Goal: Navigation & Orientation: Find specific page/section

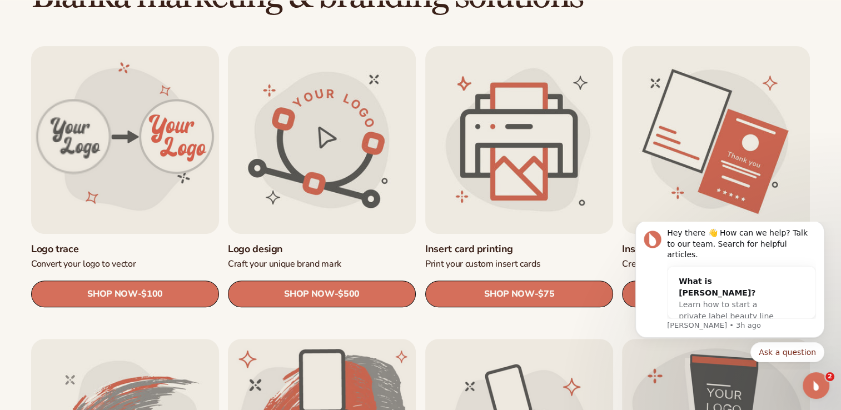
scroll to position [364, 0]
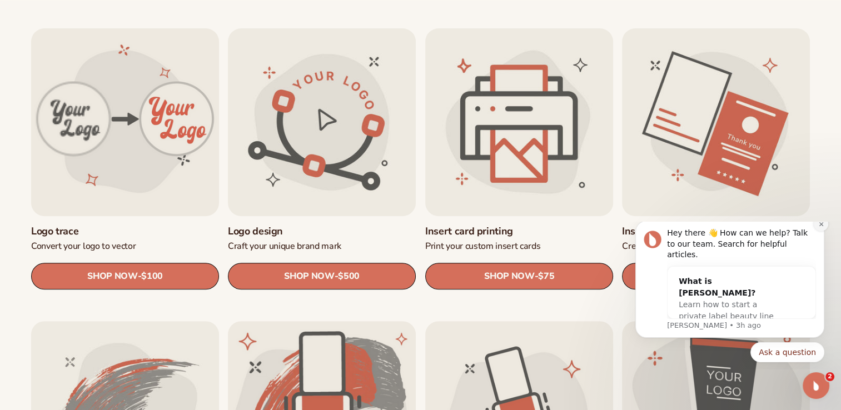
click at [823, 227] on icon "Dismiss notification" at bounding box center [821, 224] width 6 height 6
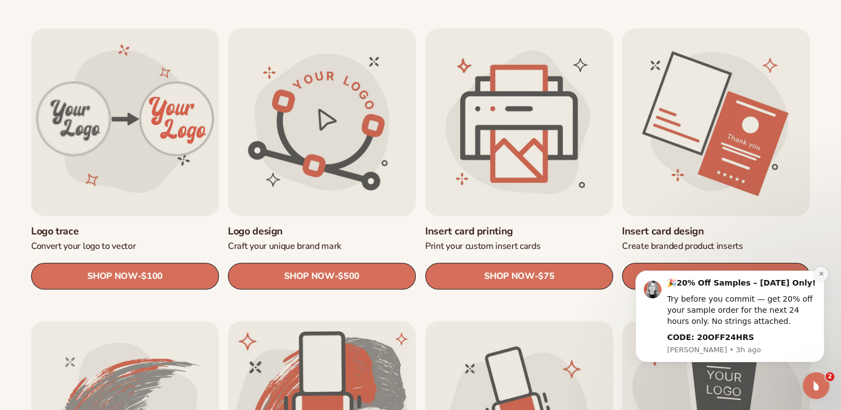
click at [822, 270] on button "Dismiss notification" at bounding box center [821, 274] width 14 height 14
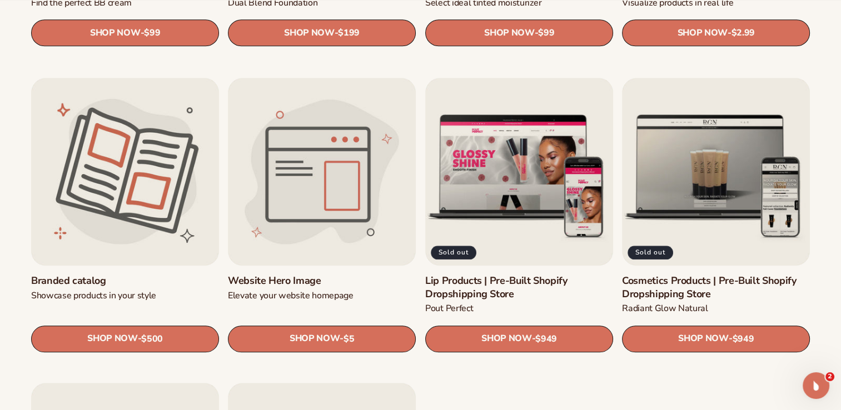
scroll to position [1200, 0]
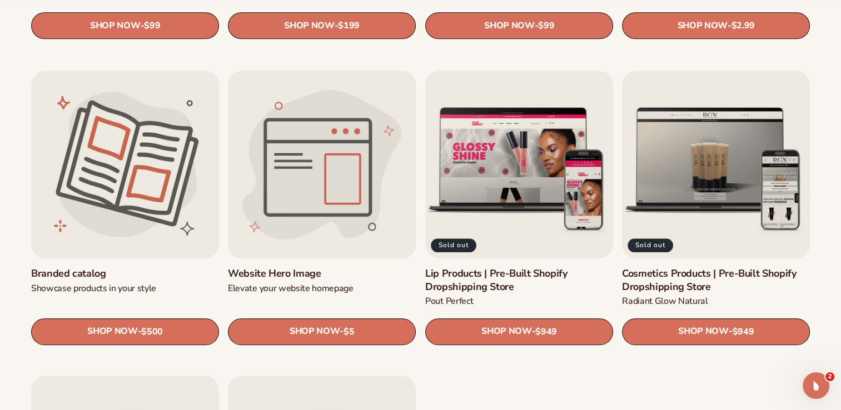
click at [337, 267] on link "Website Hero Image" at bounding box center [322, 273] width 188 height 13
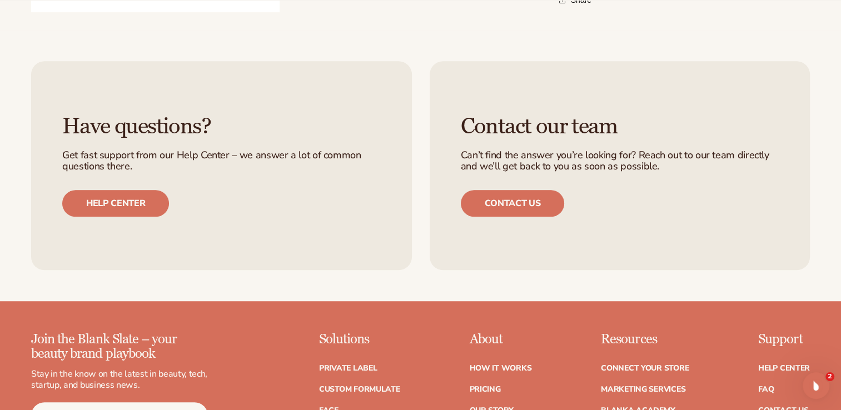
scroll to position [738, 0]
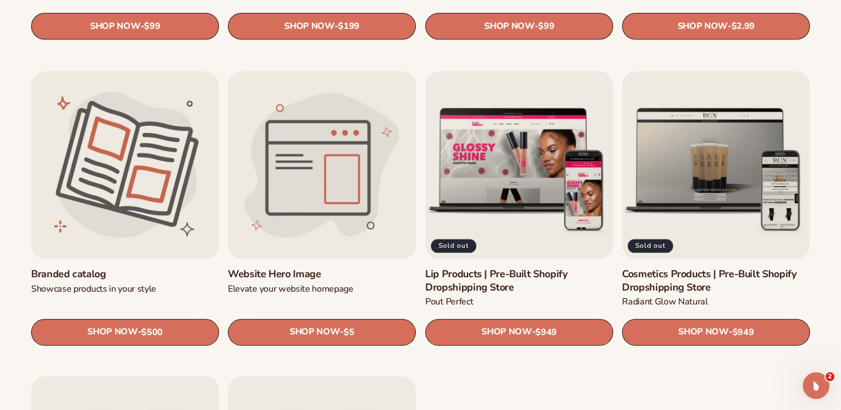
scroll to position [1372, 0]
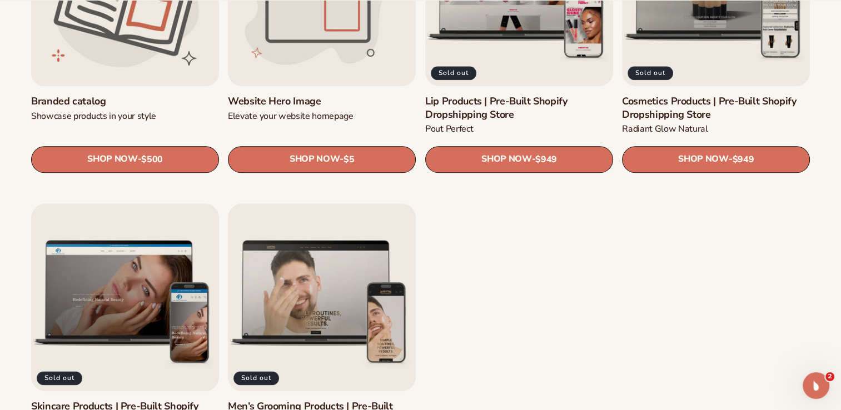
click at [191, 95] on link "Branded catalog" at bounding box center [125, 101] width 188 height 13
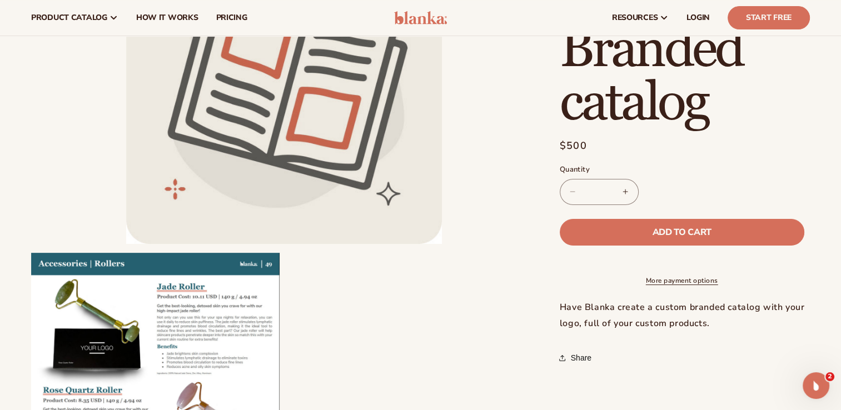
scroll to position [153, 0]
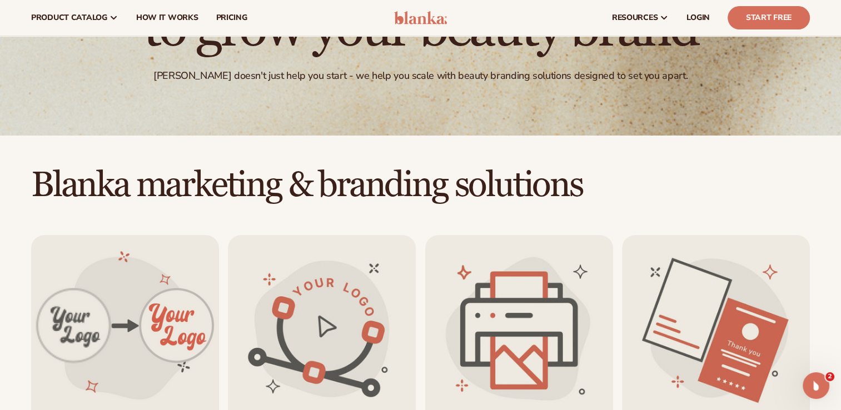
scroll to position [122, 0]
